Goal: Task Accomplishment & Management: Use online tool/utility

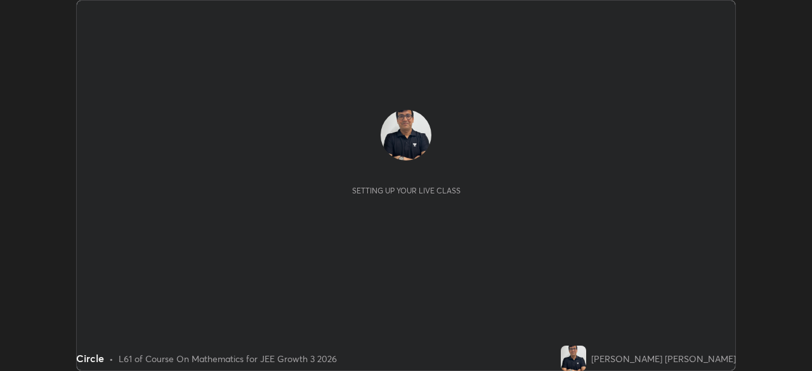
scroll to position [371, 812]
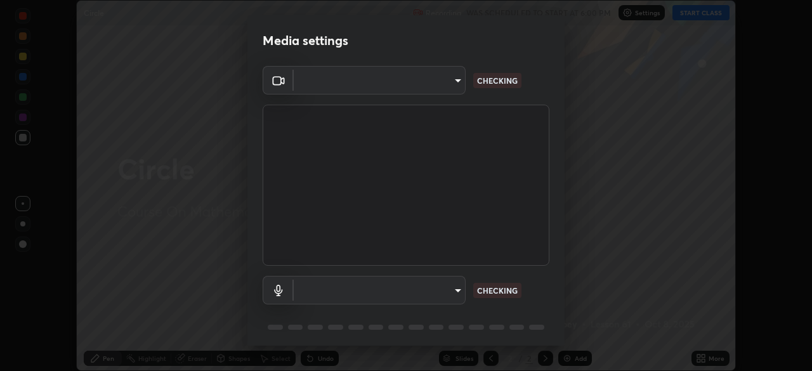
type input "fd1e0e9fb6796a04ad4a99ead98f311cbd7020853df89eb6f401102021a4f159"
click at [337, 291] on body "Erase all Circle Recording WAS SCHEDULED TO START AT 6:00 PM Settings START CLA…" at bounding box center [406, 185] width 812 height 371
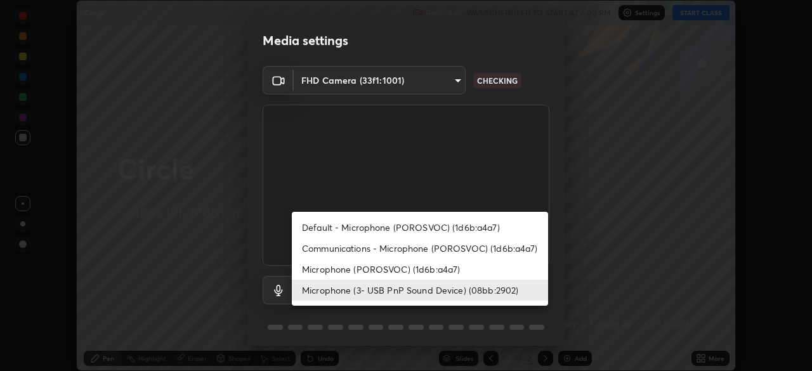
click at [322, 289] on li "Microphone (3- USB PnP Sound Device) (08bb:2902)" at bounding box center [420, 290] width 256 height 21
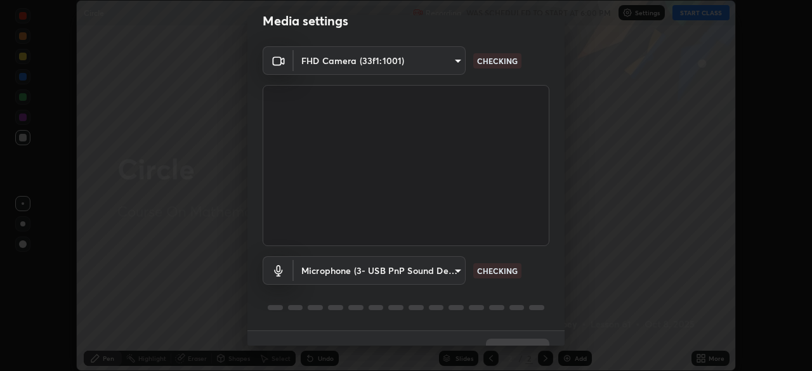
scroll to position [45, 0]
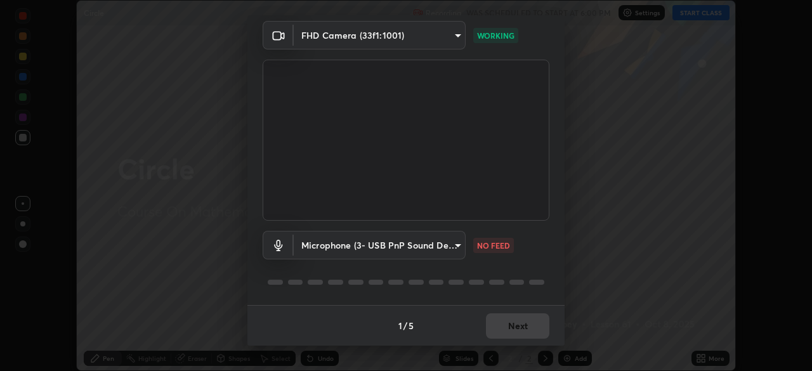
click at [327, 248] on body "Erase all Circle Recording WAS SCHEDULED TO START AT 6:00 PM Settings START CLA…" at bounding box center [406, 185] width 812 height 371
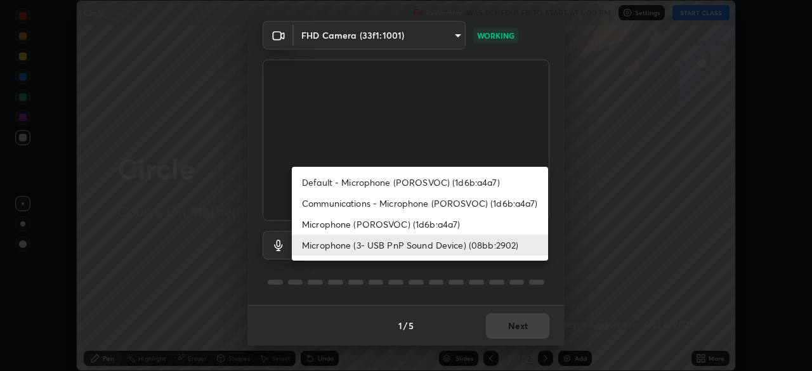
click at [320, 223] on li "Microphone (POROSVOC) (1d6b:a4a7)" at bounding box center [420, 224] width 256 height 21
type input "c1e2a890e812f753944020efee22ce424aa6c9427764f1947c636b4a50908a5a"
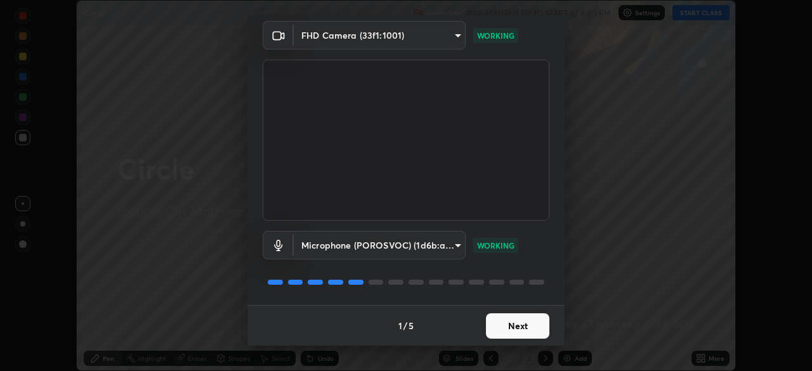
click at [515, 324] on button "Next" at bounding box center [517, 326] width 63 height 25
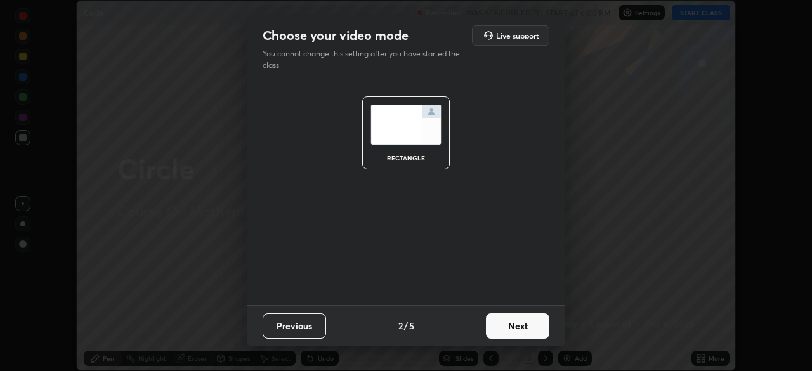
scroll to position [0, 0]
click at [513, 324] on button "Next" at bounding box center [517, 326] width 63 height 25
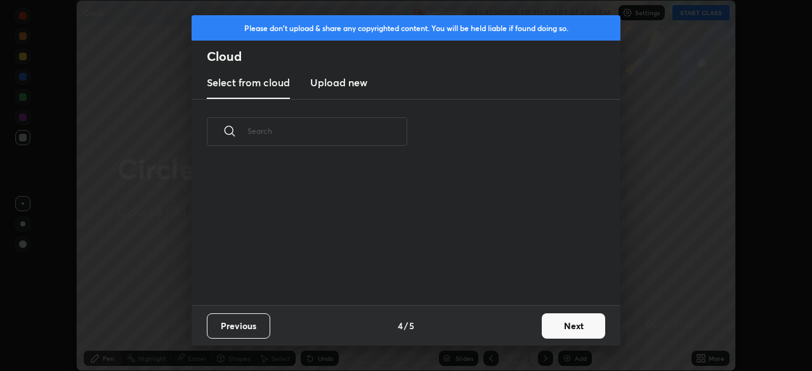
click at [514, 324] on div "Previous 4 / 5 Next" at bounding box center [406, 325] width 429 height 41
click at [572, 326] on button "Next" at bounding box center [573, 326] width 63 height 25
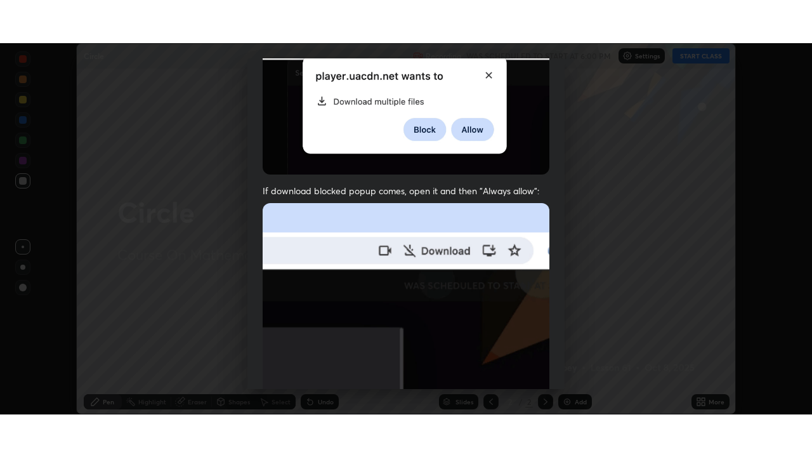
scroll to position [304, 0]
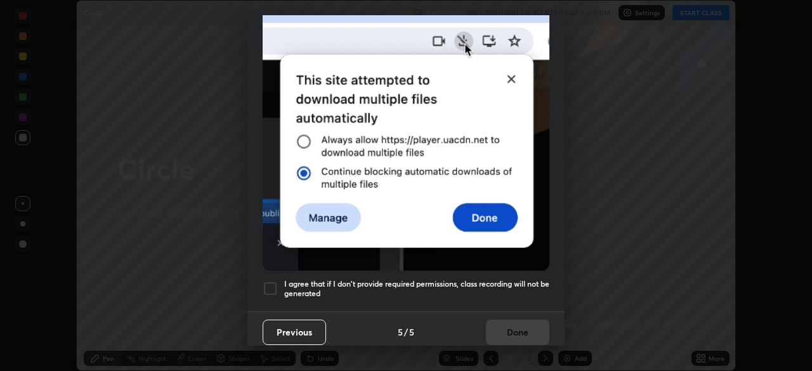
click at [267, 281] on div at bounding box center [270, 288] width 15 height 15
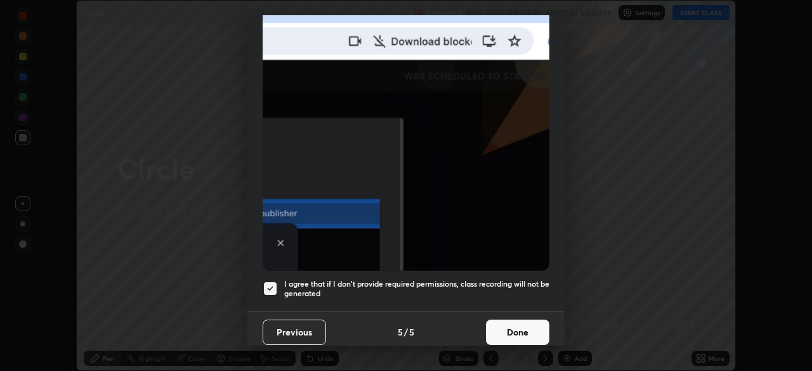
click at [517, 324] on button "Done" at bounding box center [517, 332] width 63 height 25
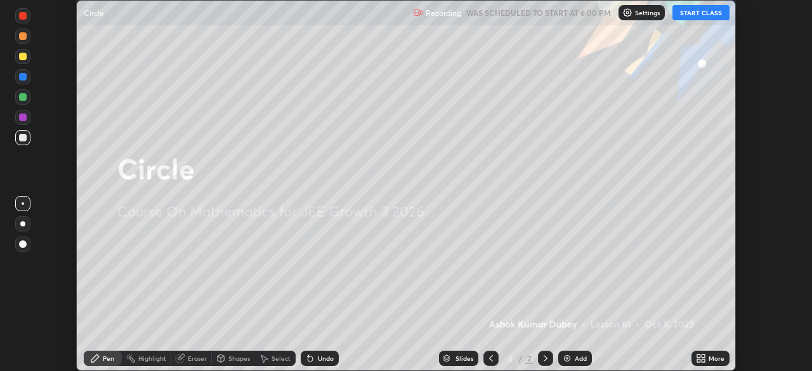
click at [689, 13] on button "START CLASS" at bounding box center [701, 12] width 57 height 15
click at [715, 357] on div "More" at bounding box center [717, 358] width 16 height 6
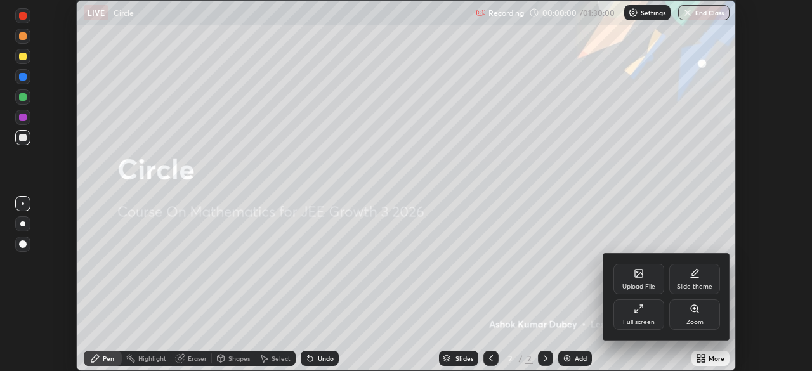
click at [638, 319] on div "Full screen" at bounding box center [639, 322] width 32 height 6
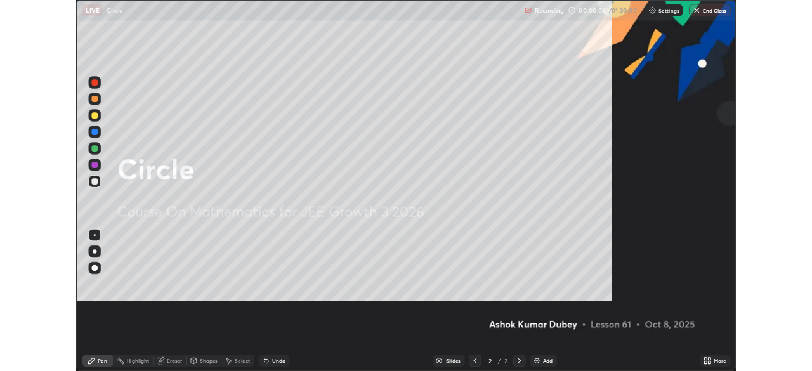
scroll to position [457, 812]
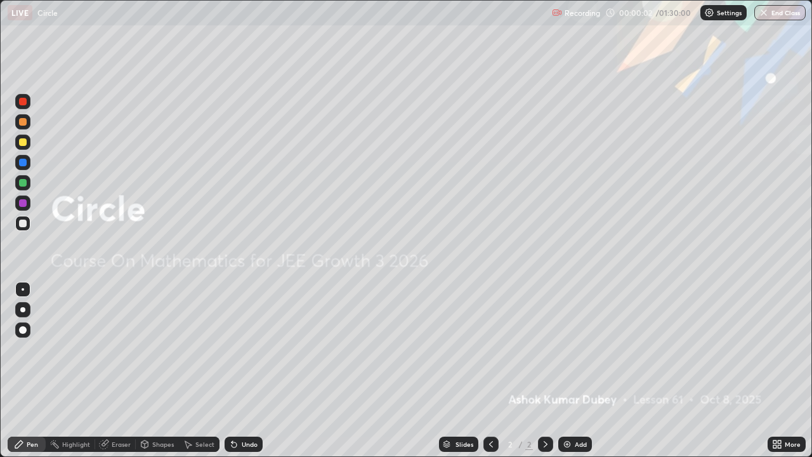
click at [565, 371] on img at bounding box center [567, 444] width 10 height 10
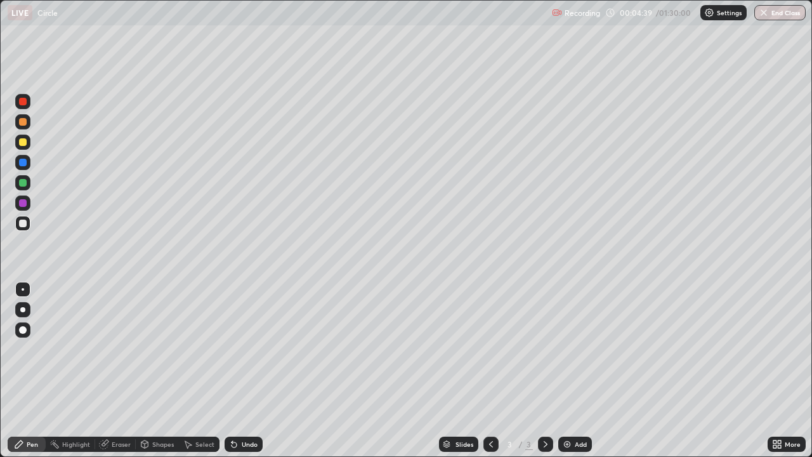
click at [25, 201] on div at bounding box center [23, 203] width 8 height 8
click at [119, 371] on div "Eraser" at bounding box center [121, 444] width 19 height 6
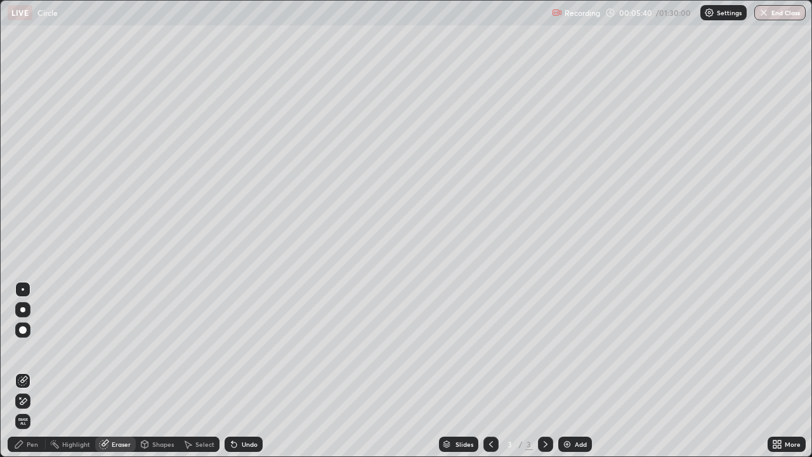
click at [37, 371] on div "Pen" at bounding box center [32, 444] width 11 height 6
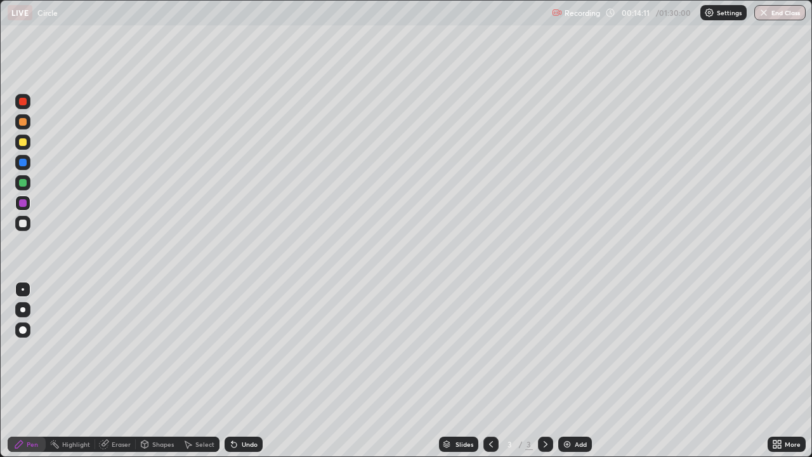
click at [118, 371] on div "Eraser" at bounding box center [121, 444] width 19 height 6
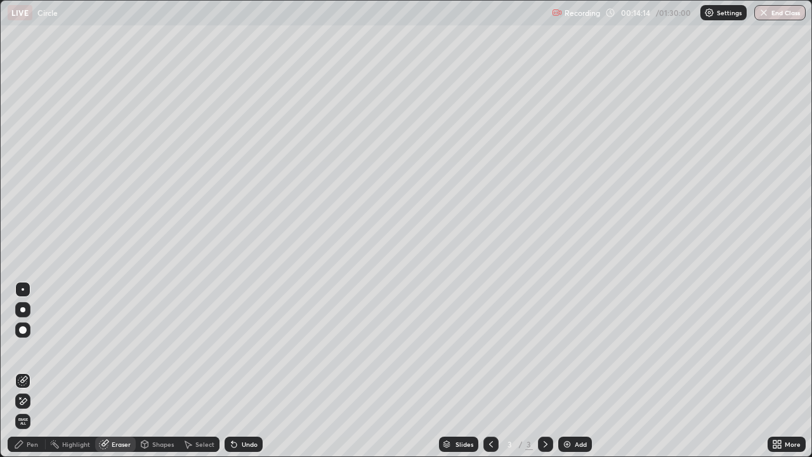
click at [32, 371] on div "Pen" at bounding box center [32, 444] width 11 height 6
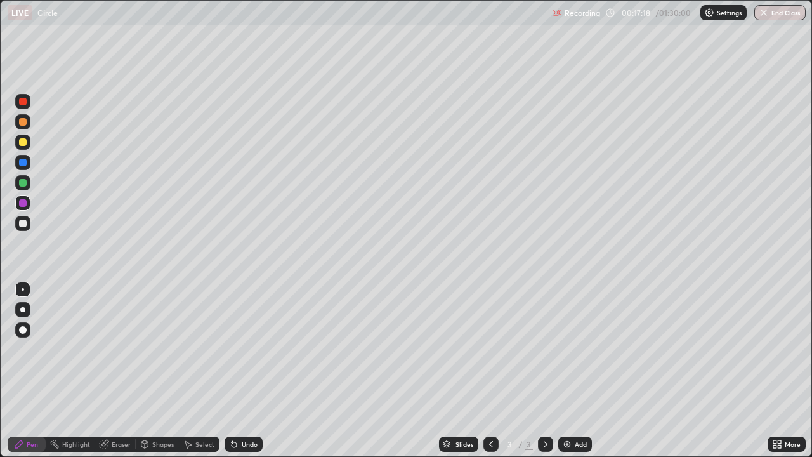
click at [543, 371] on div at bounding box center [545, 444] width 15 height 15
click at [567, 371] on img at bounding box center [567, 444] width 10 height 10
click at [23, 221] on div at bounding box center [23, 224] width 8 height 8
click at [25, 182] on div at bounding box center [23, 183] width 8 height 8
click at [545, 371] on icon at bounding box center [546, 444] width 10 height 10
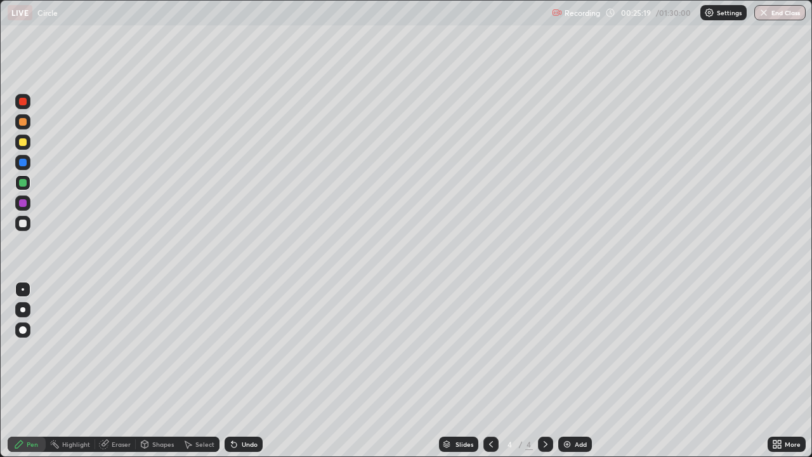
click at [564, 371] on img at bounding box center [567, 444] width 10 height 10
click at [23, 142] on div at bounding box center [23, 142] width 8 height 8
click at [22, 182] on div at bounding box center [23, 183] width 8 height 8
click at [22, 140] on div at bounding box center [23, 142] width 8 height 8
click at [545, 371] on icon at bounding box center [546, 444] width 10 height 10
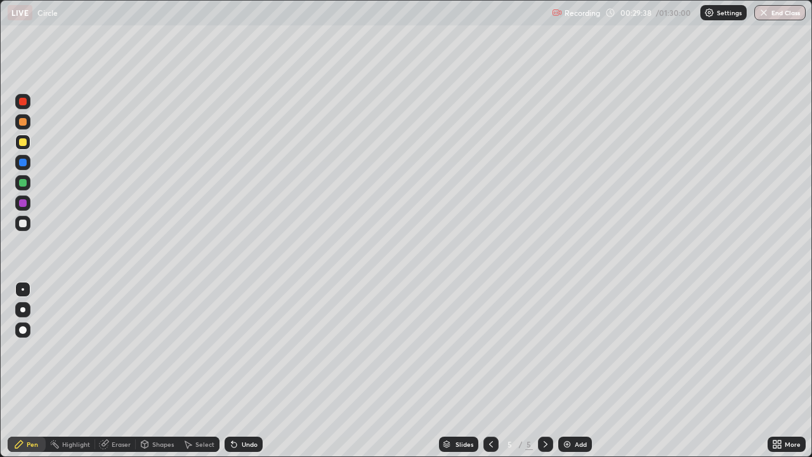
click at [564, 371] on div "Add" at bounding box center [575, 444] width 34 height 15
click at [23, 221] on div at bounding box center [23, 224] width 8 height 8
click at [26, 100] on div at bounding box center [23, 102] width 8 height 8
click at [24, 139] on div at bounding box center [23, 142] width 8 height 8
click at [23, 182] on div at bounding box center [23, 183] width 8 height 8
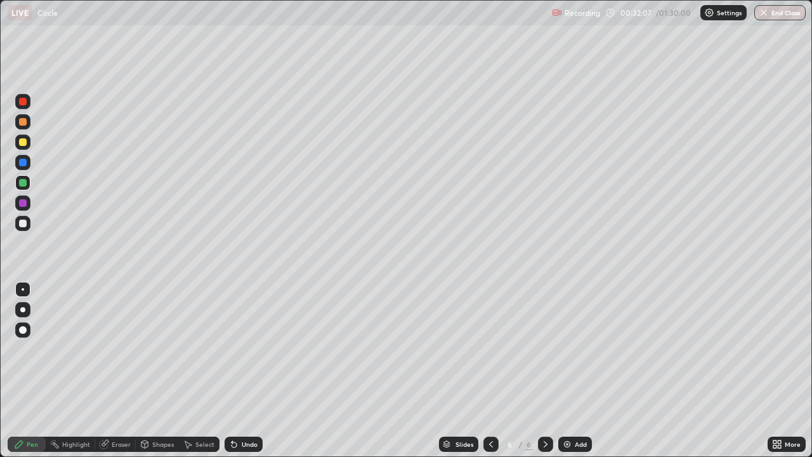
click at [23, 182] on div at bounding box center [23, 183] width 8 height 8
click at [22, 201] on div at bounding box center [23, 203] width 8 height 8
click at [545, 371] on icon at bounding box center [546, 444] width 10 height 10
click at [565, 371] on img at bounding box center [567, 444] width 10 height 10
click at [22, 142] on div at bounding box center [23, 142] width 8 height 8
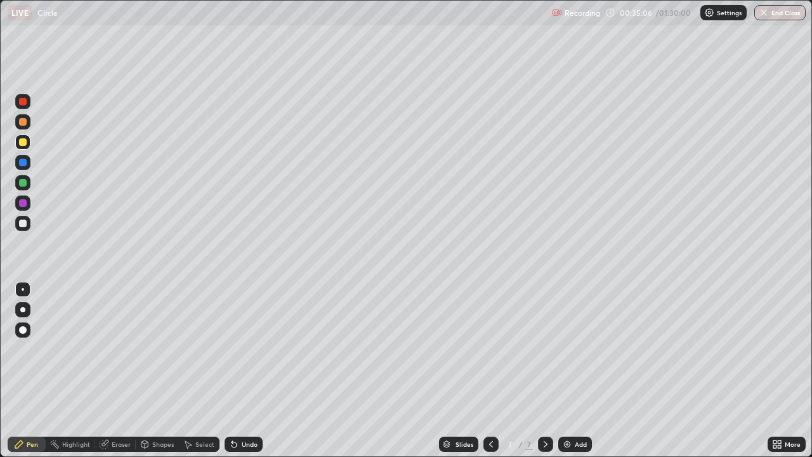
click at [22, 222] on div at bounding box center [23, 224] width 8 height 8
click at [23, 182] on div at bounding box center [23, 183] width 8 height 8
click at [25, 140] on div at bounding box center [23, 142] width 8 height 8
click at [23, 99] on div at bounding box center [23, 102] width 8 height 8
click at [22, 223] on div at bounding box center [23, 224] width 8 height 8
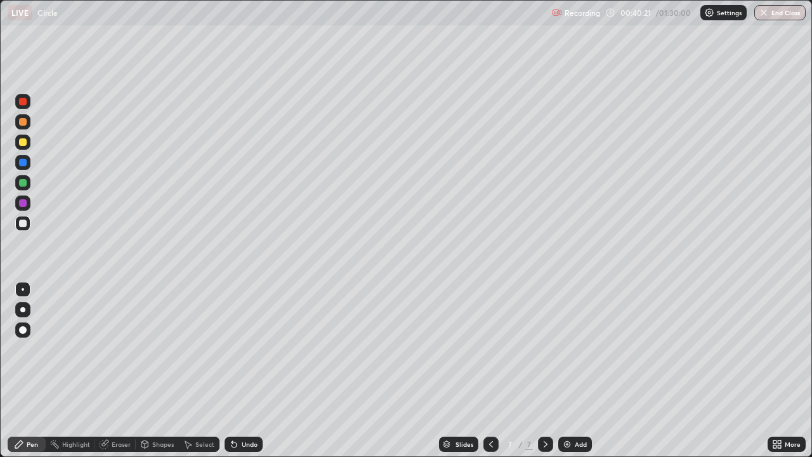
click at [22, 141] on div at bounding box center [23, 142] width 8 height 8
click at [546, 371] on icon at bounding box center [546, 444] width 10 height 10
click at [564, 371] on img at bounding box center [567, 444] width 10 height 10
click at [159, 371] on div "Shapes" at bounding box center [163, 444] width 22 height 6
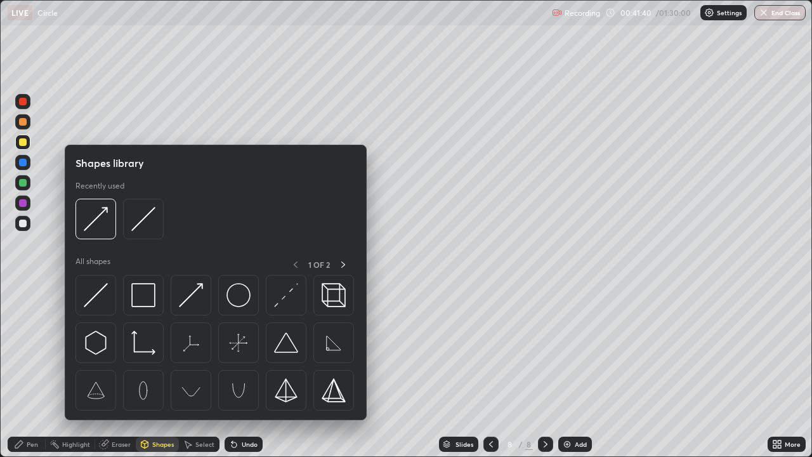
click at [119, 371] on div "Eraser" at bounding box center [121, 444] width 19 height 6
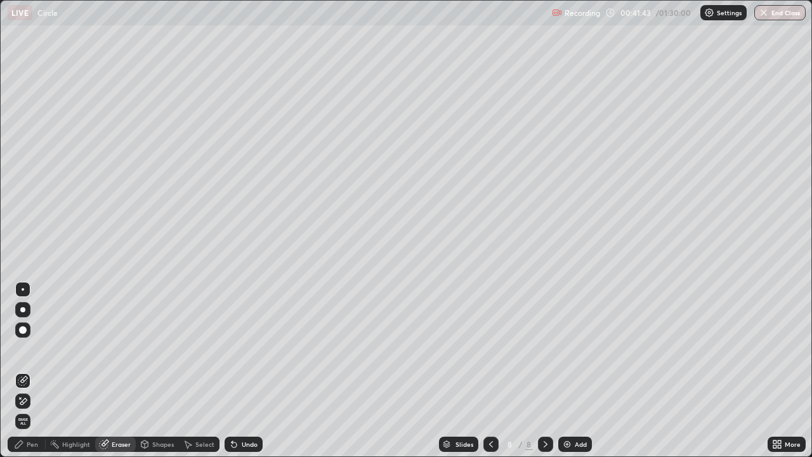
click at [29, 371] on div "Pen" at bounding box center [32, 444] width 11 height 6
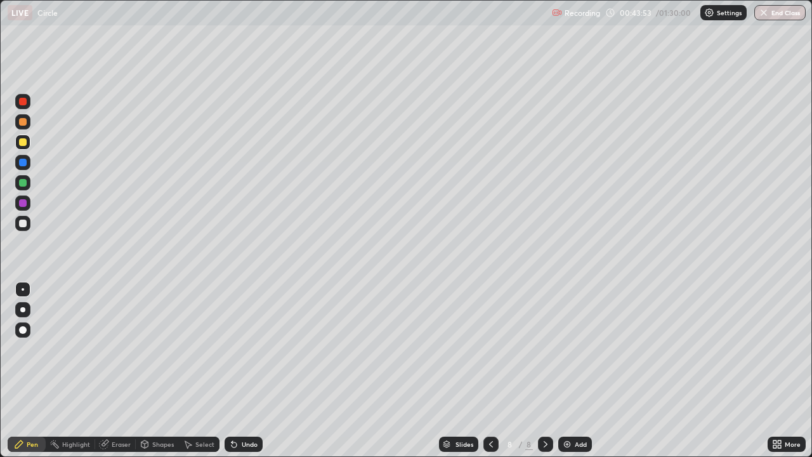
click at [23, 181] on div at bounding box center [23, 183] width 8 height 8
click at [26, 101] on div at bounding box center [23, 102] width 8 height 8
click at [544, 371] on icon at bounding box center [546, 444] width 4 height 6
click at [565, 371] on div "Add" at bounding box center [575, 444] width 34 height 15
click at [23, 222] on div at bounding box center [23, 224] width 8 height 8
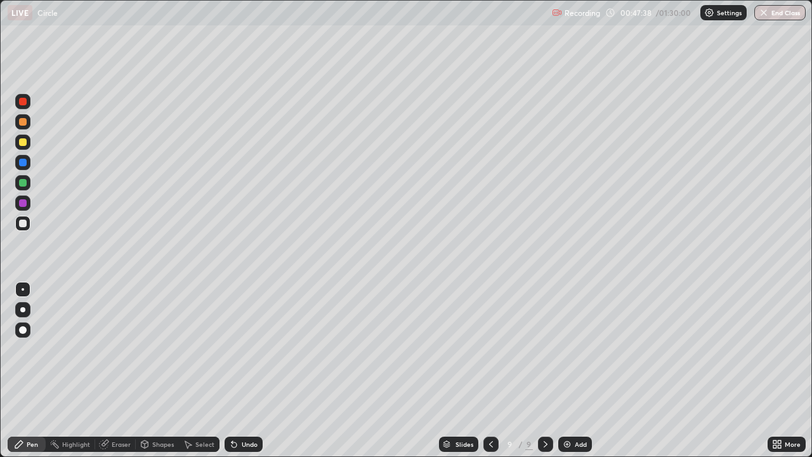
click at [20, 223] on div at bounding box center [23, 224] width 8 height 8
click at [545, 371] on icon at bounding box center [546, 444] width 10 height 10
click at [566, 371] on img at bounding box center [567, 444] width 10 height 10
click at [29, 141] on div at bounding box center [22, 142] width 15 height 15
click at [22, 180] on div at bounding box center [23, 183] width 8 height 8
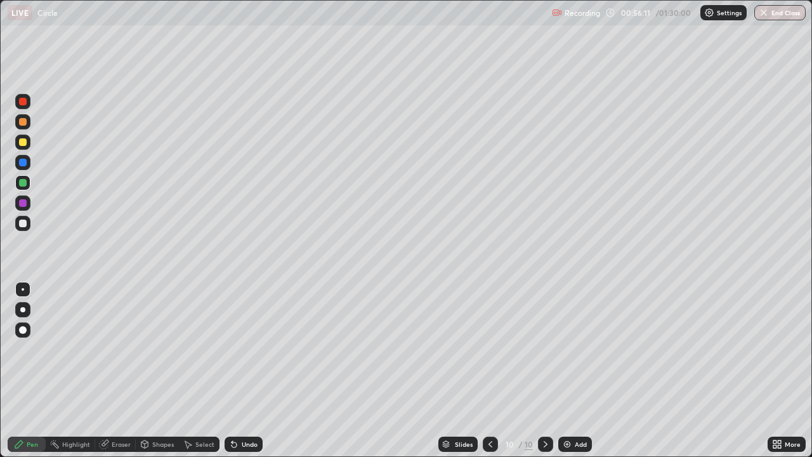
click at [23, 141] on div at bounding box center [23, 142] width 8 height 8
click at [545, 371] on icon at bounding box center [546, 444] width 4 height 6
click at [569, 371] on img at bounding box center [567, 444] width 10 height 10
click at [122, 371] on div "Eraser" at bounding box center [121, 444] width 19 height 6
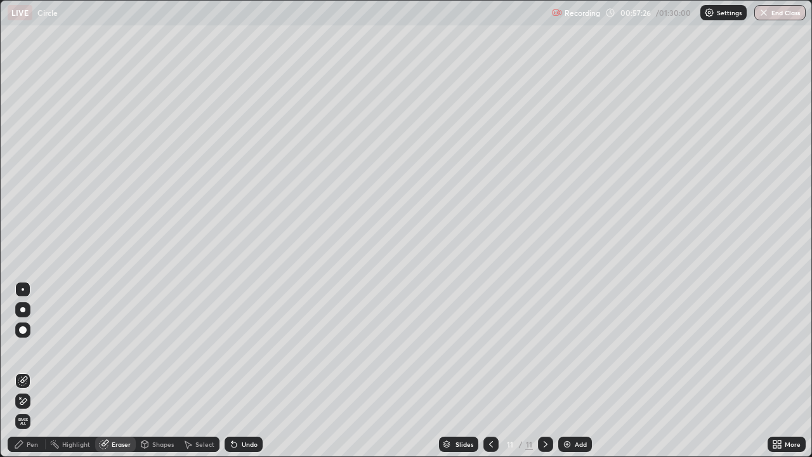
click at [30, 371] on div "Pen" at bounding box center [32, 444] width 11 height 6
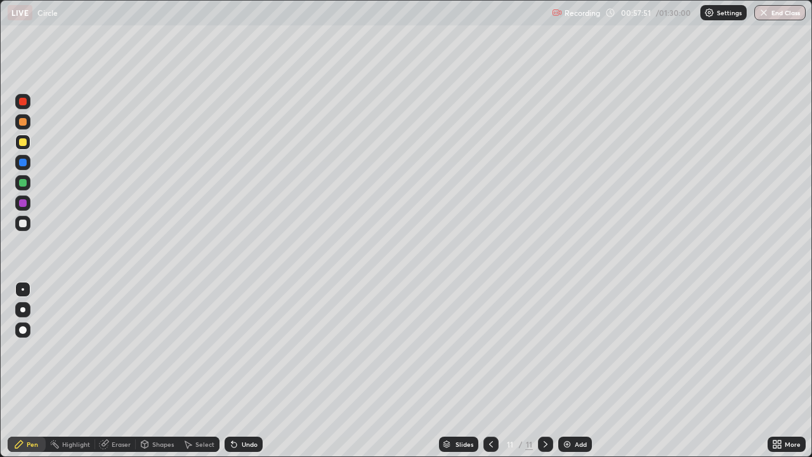
click at [22, 220] on div at bounding box center [23, 224] width 8 height 8
click at [23, 202] on div at bounding box center [23, 203] width 8 height 8
click at [23, 141] on div at bounding box center [23, 142] width 8 height 8
click at [543, 371] on div at bounding box center [545, 444] width 15 height 15
click at [567, 371] on img at bounding box center [567, 444] width 10 height 10
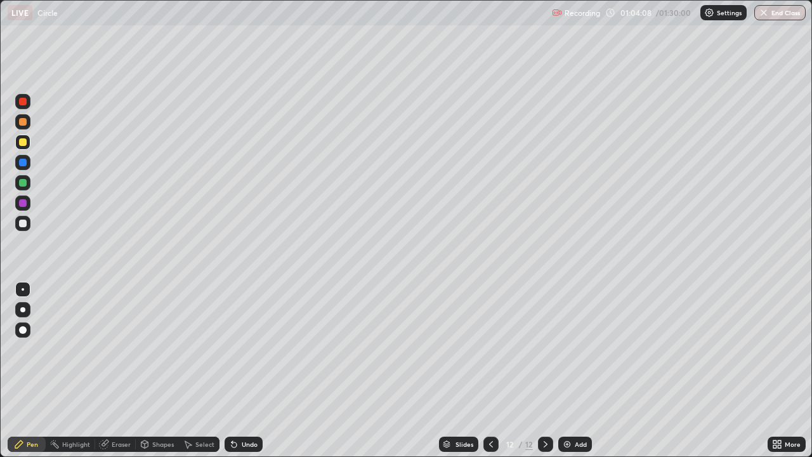
click at [492, 371] on icon at bounding box center [491, 444] width 10 height 10
click at [545, 371] on icon at bounding box center [546, 444] width 10 height 10
click at [22, 180] on div at bounding box center [23, 183] width 8 height 8
click at [23, 201] on div at bounding box center [23, 203] width 8 height 8
click at [545, 371] on icon at bounding box center [546, 444] width 10 height 10
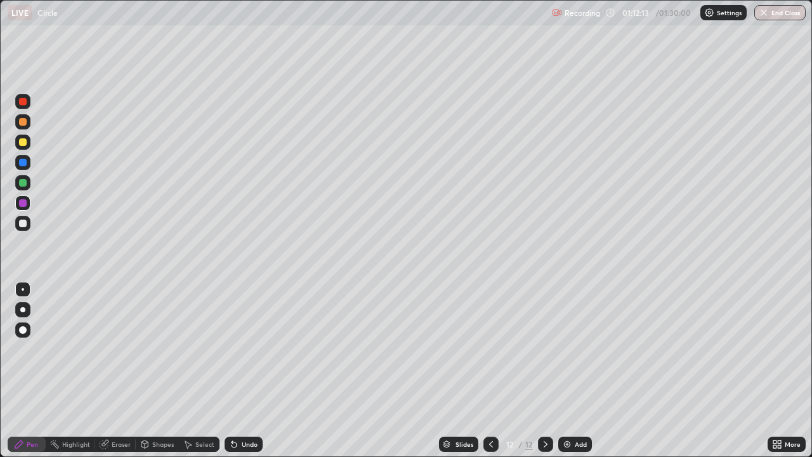
click at [567, 371] on img at bounding box center [567, 444] width 10 height 10
click at [22, 141] on div at bounding box center [23, 142] width 8 height 8
click at [122, 371] on div "Eraser" at bounding box center [121, 444] width 19 height 6
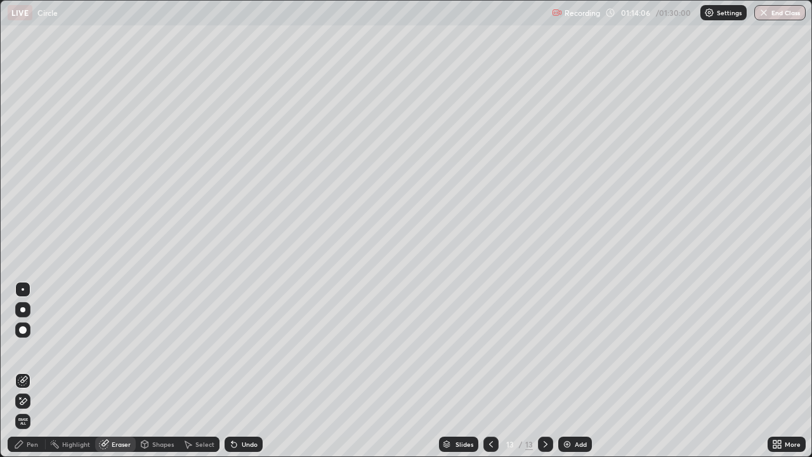
click at [37, 371] on div "Pen" at bounding box center [32, 444] width 11 height 6
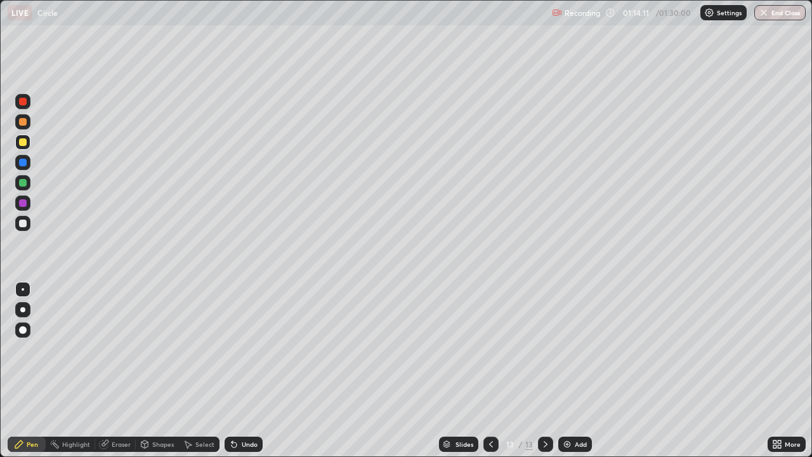
click at [122, 371] on div "Eraser" at bounding box center [121, 444] width 19 height 6
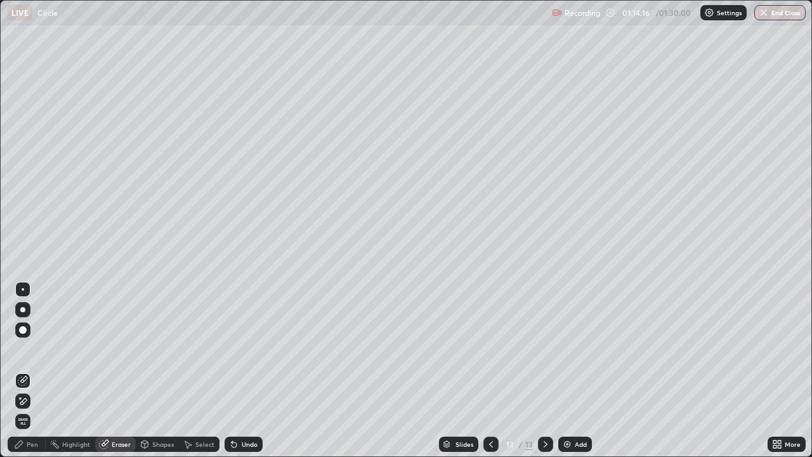
click at [36, 371] on div "Pen" at bounding box center [32, 444] width 11 height 6
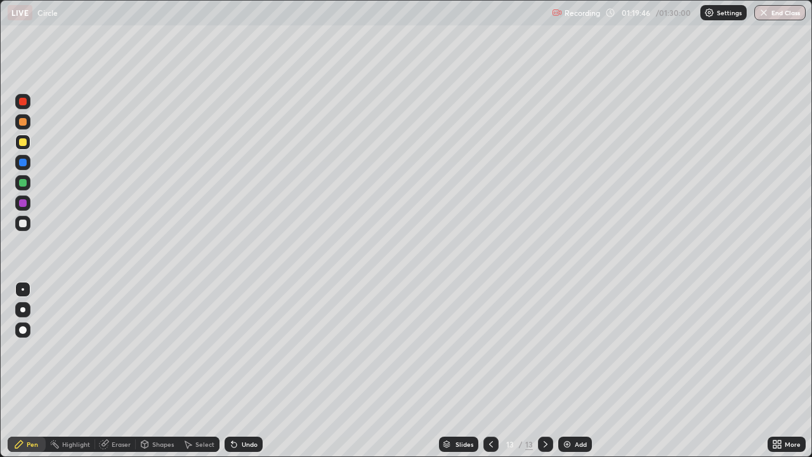
click at [564, 371] on img at bounding box center [567, 444] width 10 height 10
click at [779, 371] on icon at bounding box center [779, 441] width 3 height 3
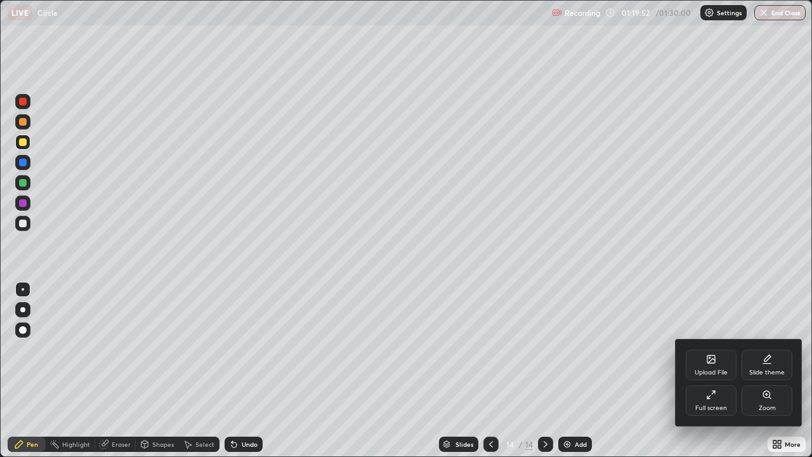
click at [710, 371] on div "Full screen" at bounding box center [711, 400] width 51 height 30
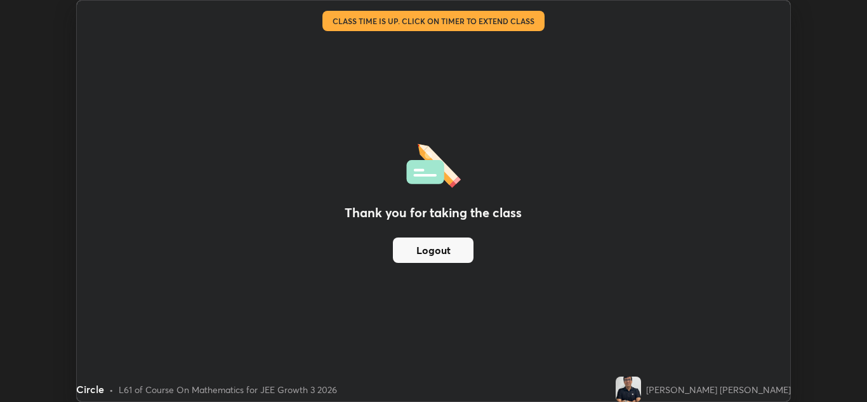
scroll to position [402, 867]
click at [432, 248] on button "Logout" at bounding box center [433, 249] width 81 height 25
